Goal: Find specific fact: Find specific fact

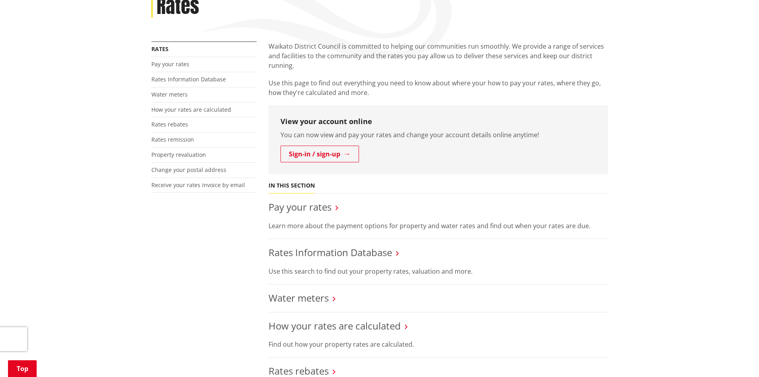
scroll to position [120, 0]
click at [335, 252] on link "Rates Information Database" at bounding box center [331, 252] width 124 height 13
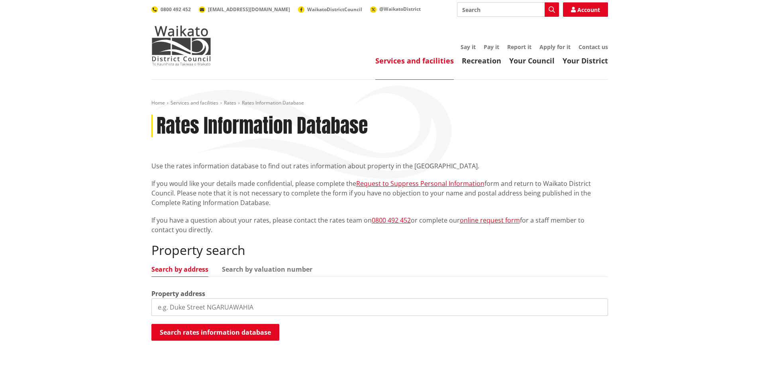
click at [243, 308] on input "search" at bounding box center [379, 307] width 457 height 18
type input "[STREET_ADDRESS][PERSON_NAME]"
click at [243, 334] on button "Search rates information database" at bounding box center [215, 332] width 128 height 17
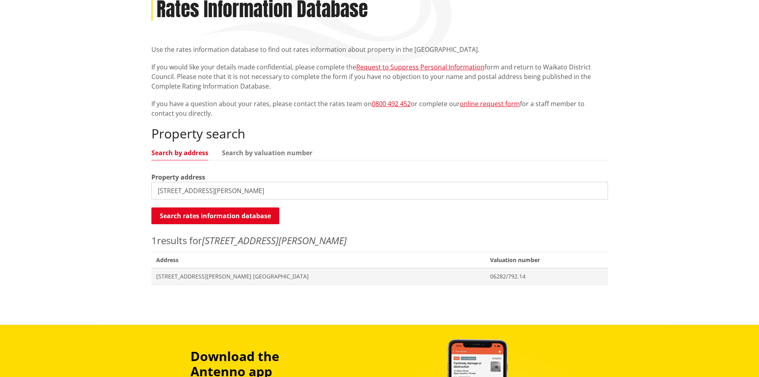
scroll to position [120, 0]
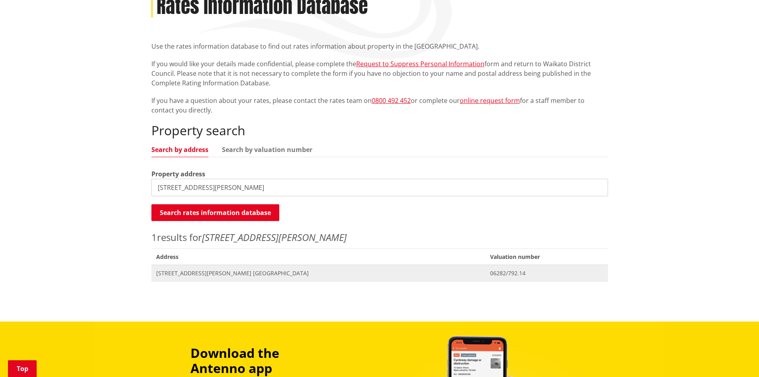
click at [314, 271] on span "[STREET_ADDRESS][PERSON_NAME] [GEOGRAPHIC_DATA]" at bounding box center [318, 273] width 325 height 8
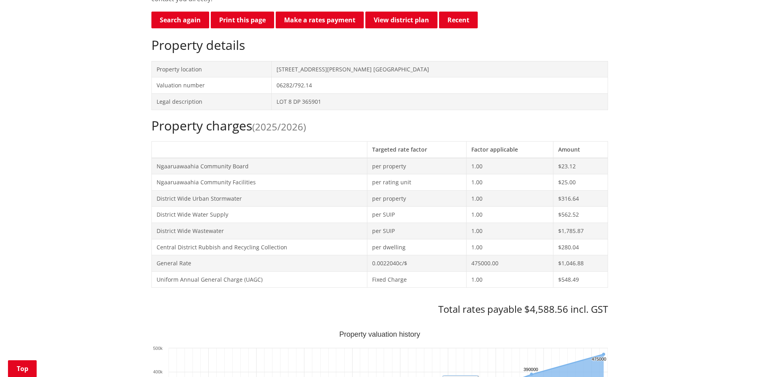
scroll to position [319, 0]
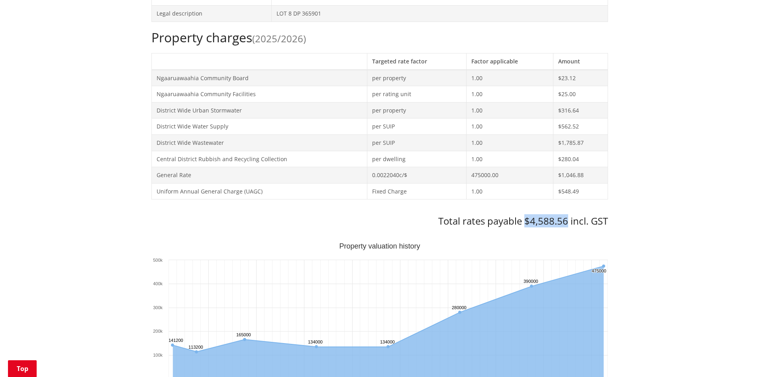
drag, startPoint x: 527, startPoint y: 222, endPoint x: 566, endPoint y: 219, distance: 39.6
click at [566, 219] on h3 "Total rates payable $4,588.56 incl. GST" at bounding box center [379, 221] width 457 height 12
copy h3 "$4,588.56"
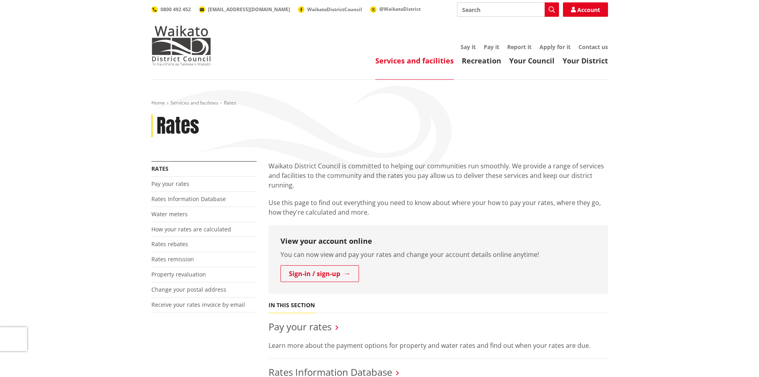
scroll to position [120, 0]
